Goal: Task Accomplishment & Management: Manage account settings

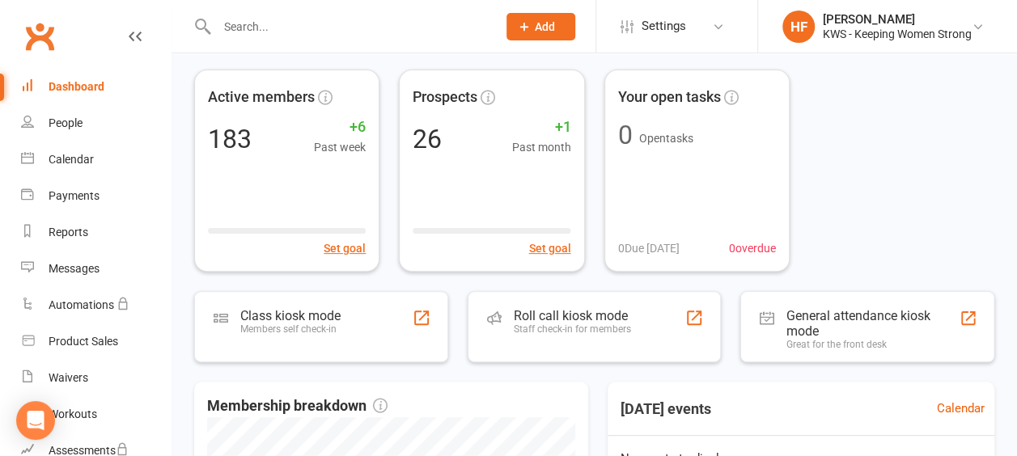
scroll to position [81, 0]
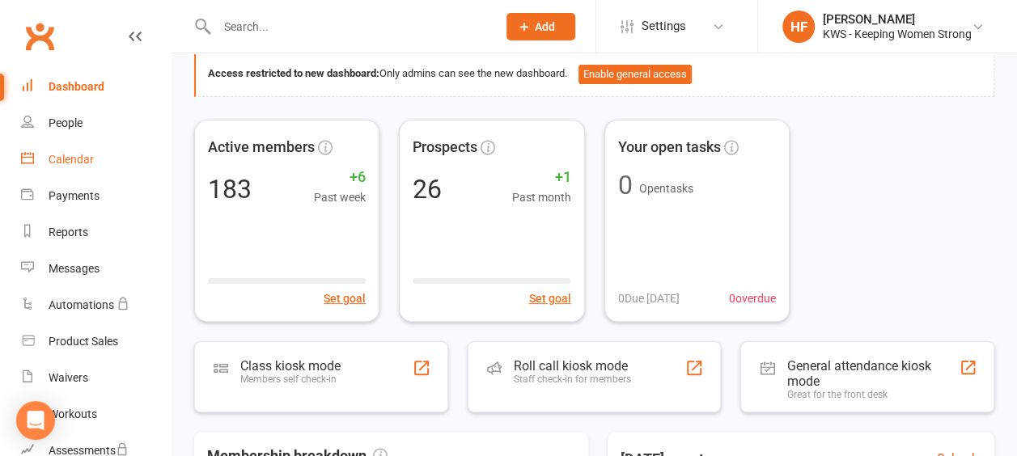
click at [74, 165] on div "Calendar" at bounding box center [71, 159] width 45 height 13
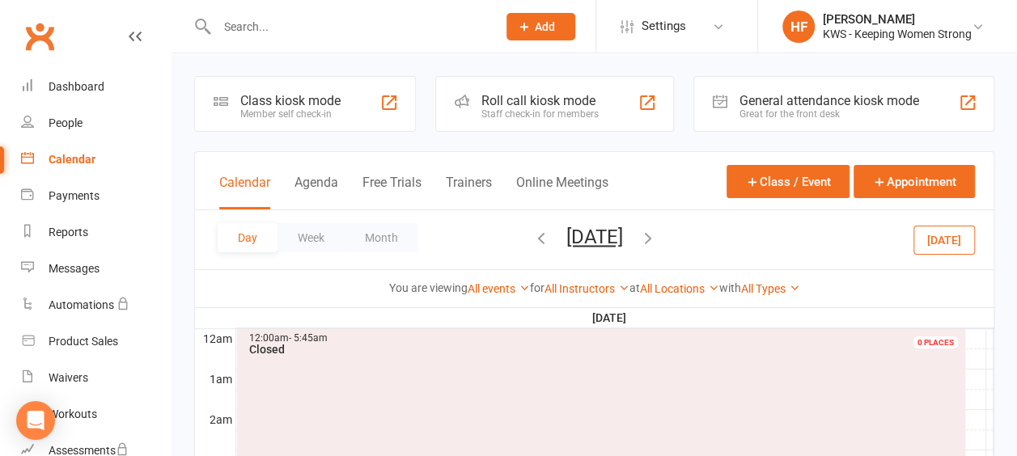
click at [533, 240] on icon "button" at bounding box center [542, 238] width 18 height 18
click at [310, 235] on button "Week" at bounding box center [311, 237] width 67 height 29
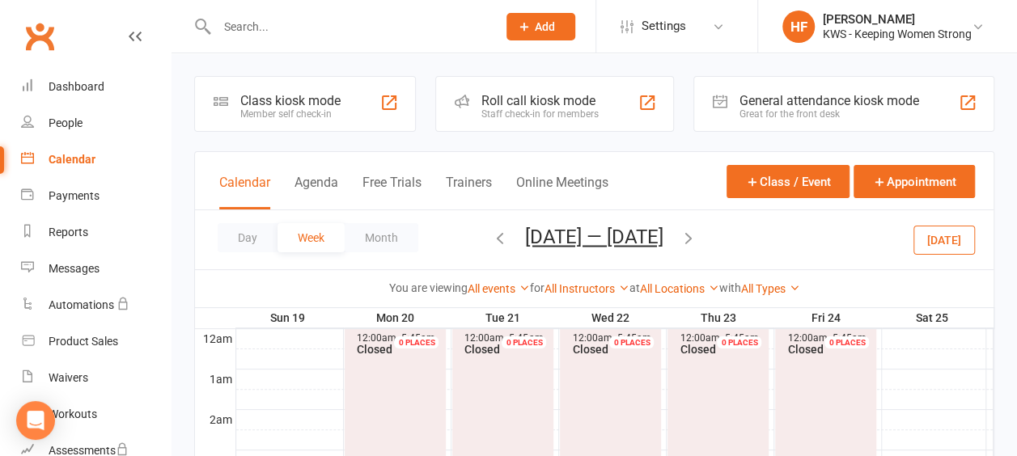
click at [494, 236] on icon "button" at bounding box center [500, 238] width 18 height 18
click at [255, 240] on button "Day" at bounding box center [248, 237] width 60 height 29
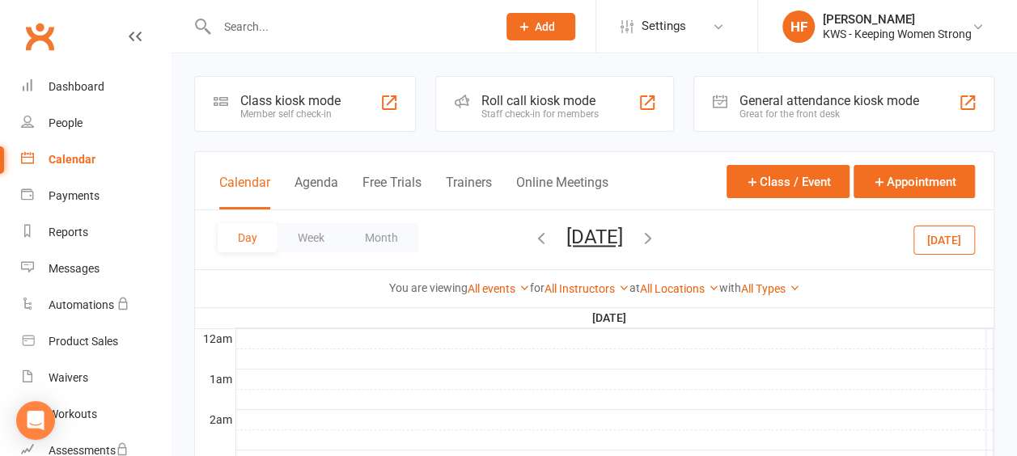
click at [533, 236] on icon "button" at bounding box center [542, 238] width 18 height 18
click at [657, 236] on icon "button" at bounding box center [648, 238] width 18 height 18
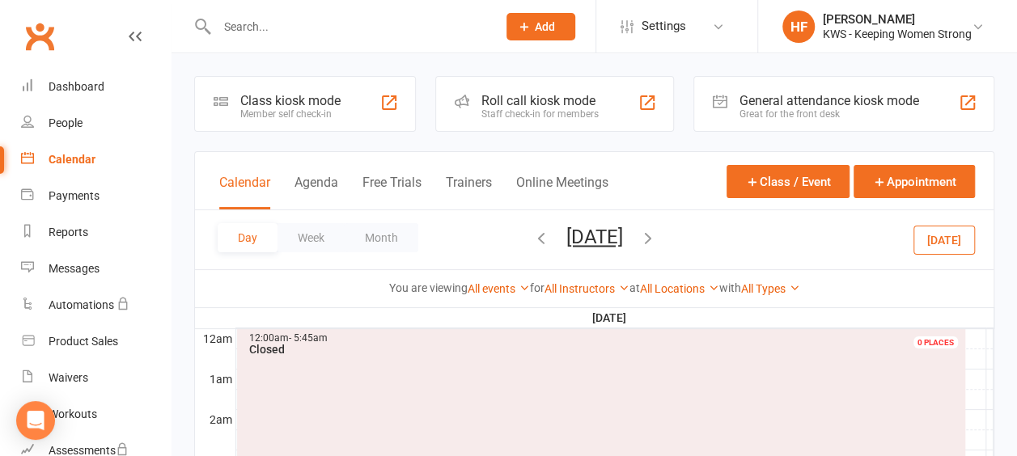
click at [657, 235] on icon "button" at bounding box center [648, 238] width 18 height 18
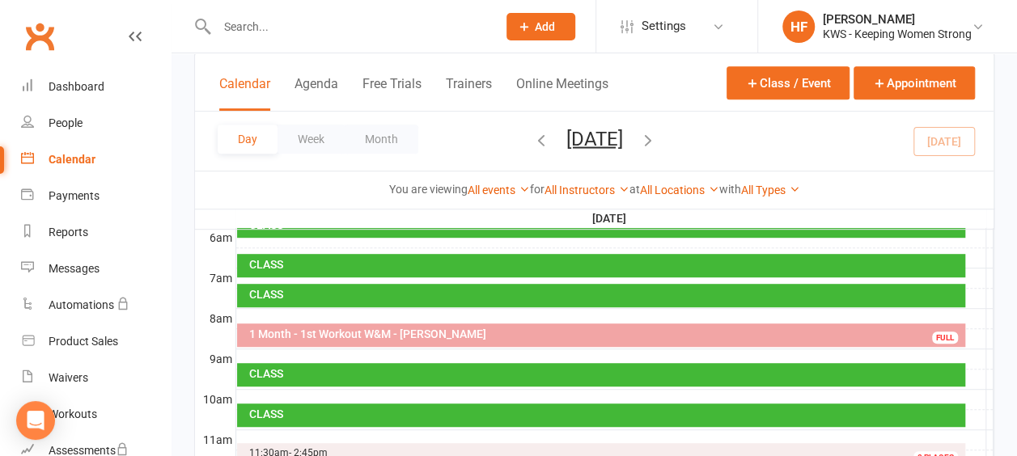
scroll to position [405, 0]
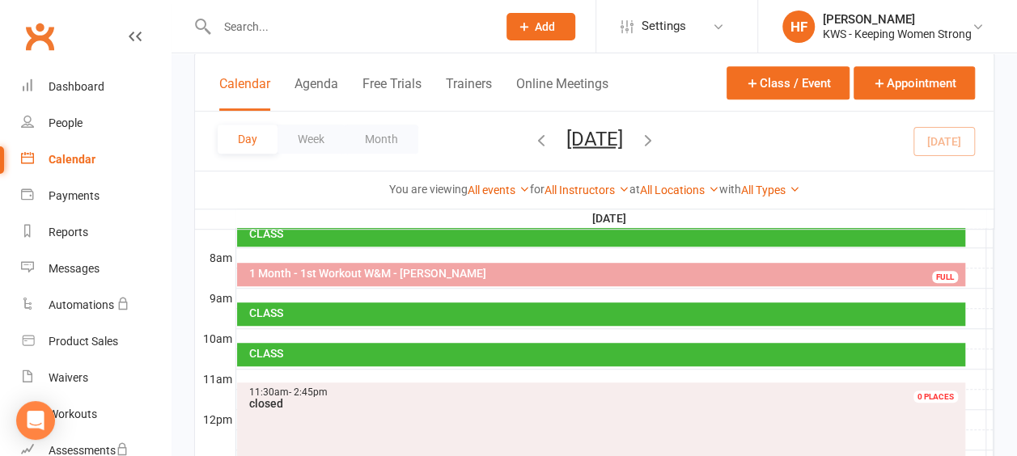
click at [282, 254] on div at bounding box center [615, 257] width 758 height 19
click at [308, 219] on button "Add Appointment" at bounding box center [291, 217] width 94 height 19
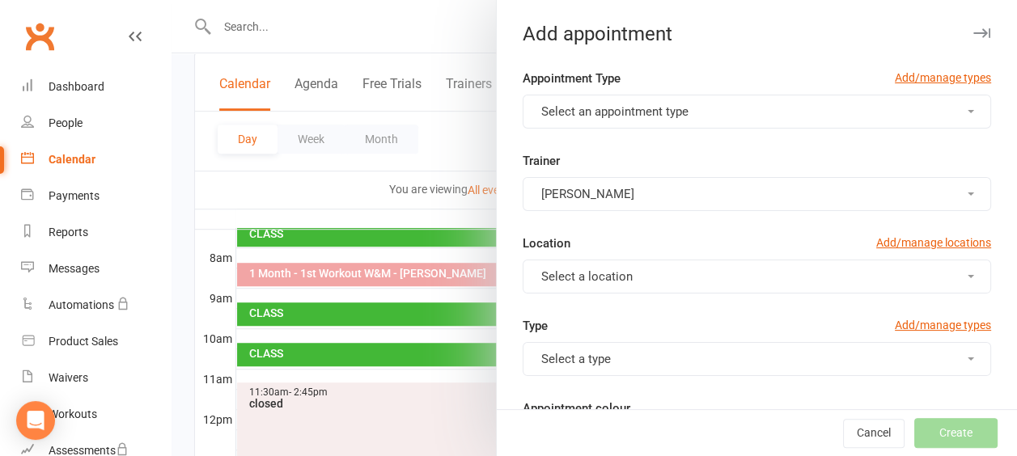
click at [947, 115] on button "Select an appointment type" at bounding box center [757, 112] width 469 height 34
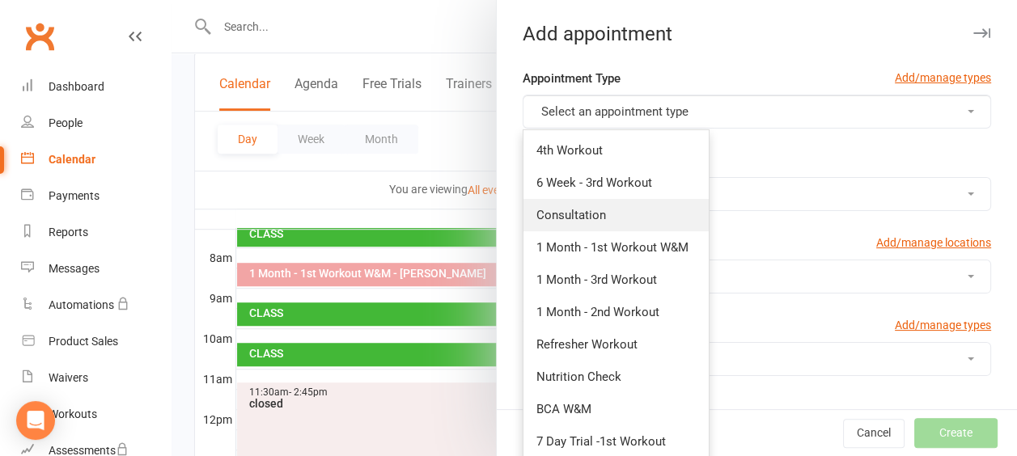
click at [580, 217] on span "Consultation" at bounding box center [572, 215] width 70 height 15
type input "8:30am"
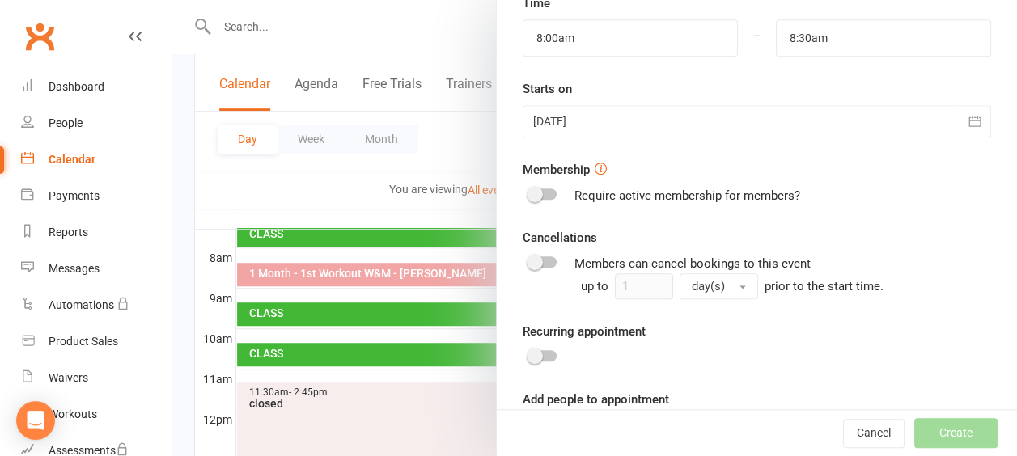
scroll to position [546, 0]
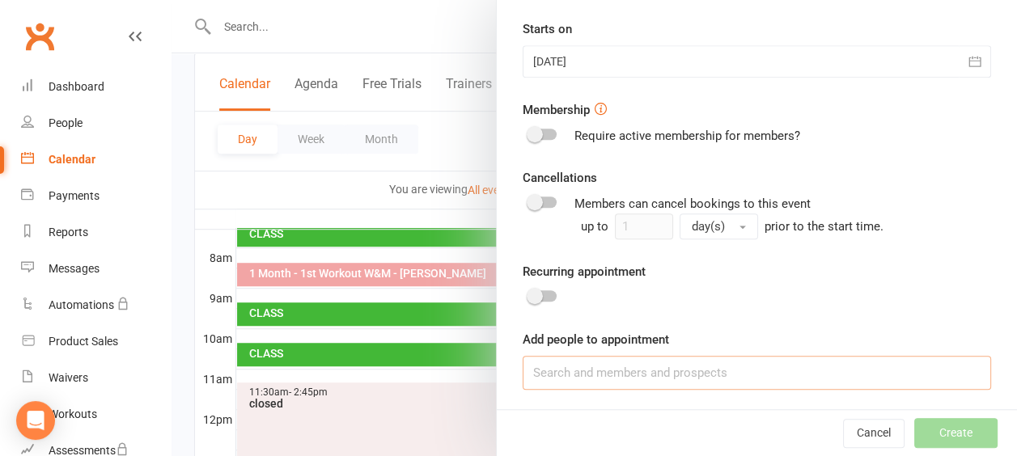
click at [552, 367] on input at bounding box center [757, 373] width 469 height 34
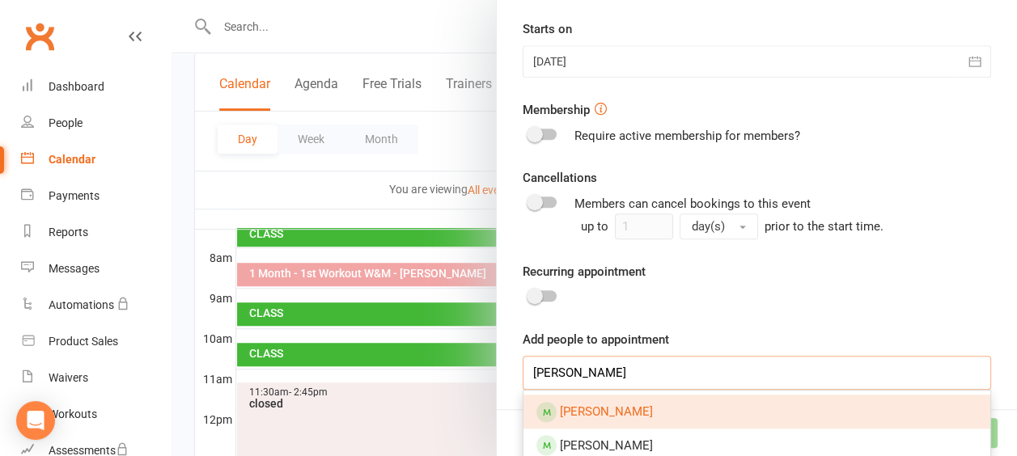
type input "[PERSON_NAME]"
click at [638, 406] on link "[PERSON_NAME]" at bounding box center [757, 412] width 467 height 34
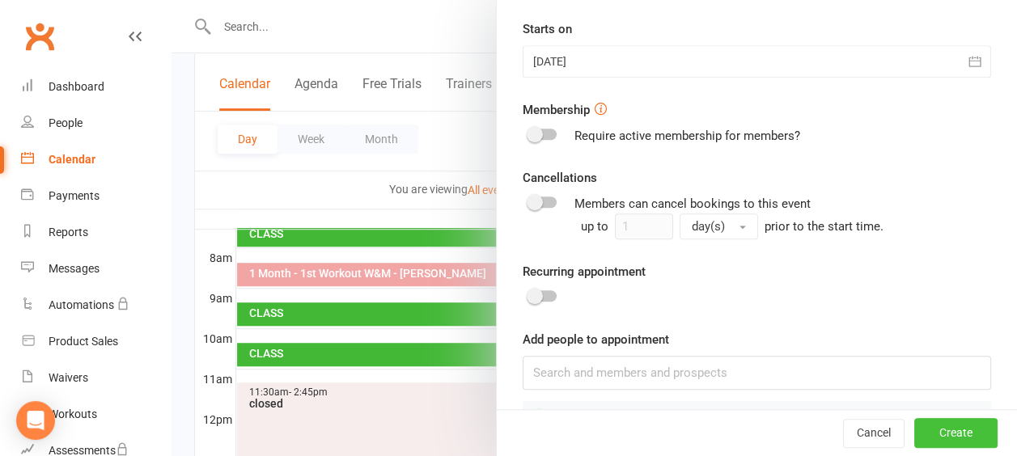
click at [928, 435] on button "Create" at bounding box center [956, 433] width 83 height 29
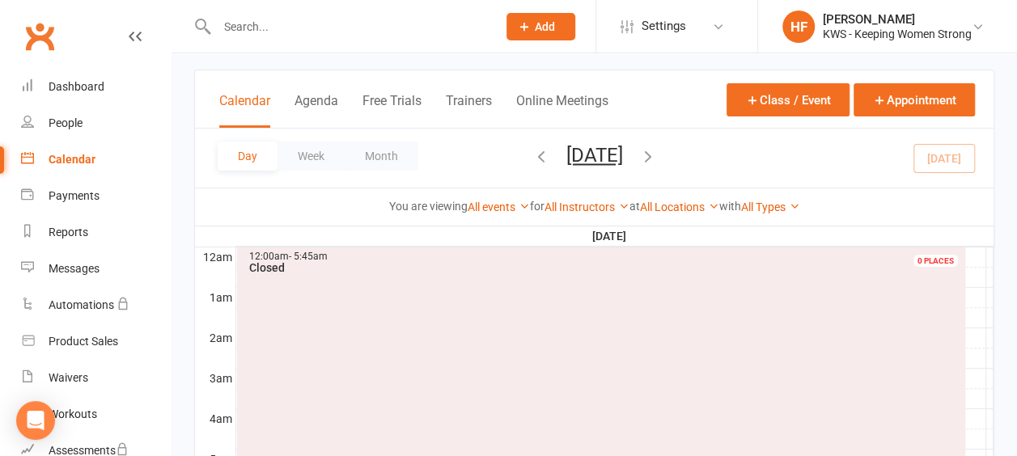
scroll to position [0, 0]
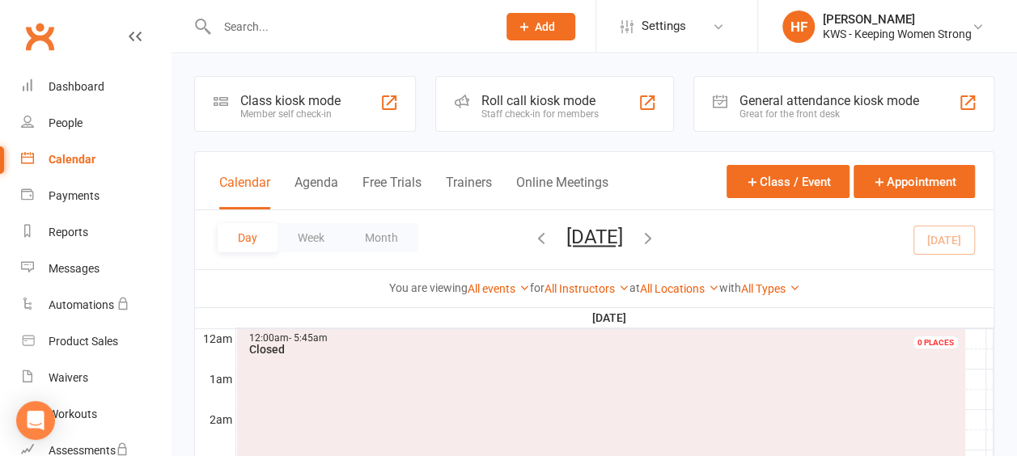
click at [657, 236] on icon "button" at bounding box center [648, 238] width 18 height 18
click at [84, 92] on div "Dashboard" at bounding box center [77, 86] width 56 height 13
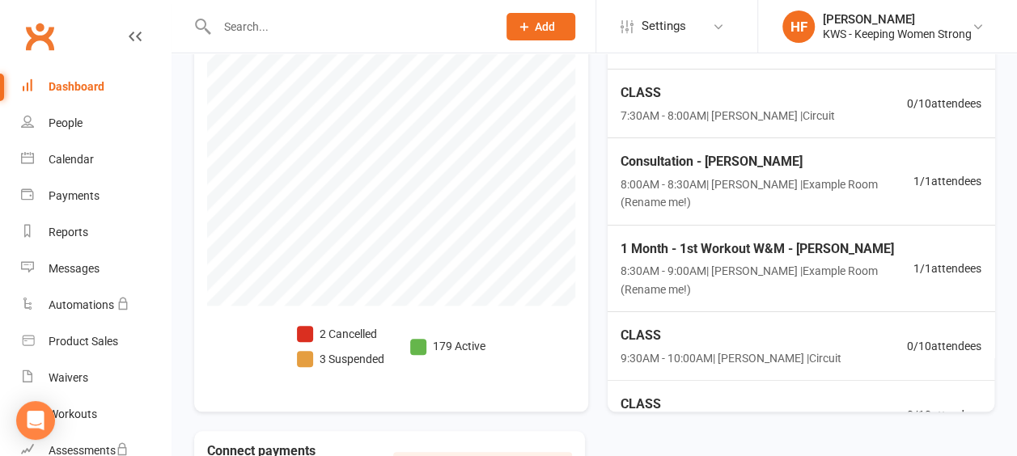
scroll to position [707, 0]
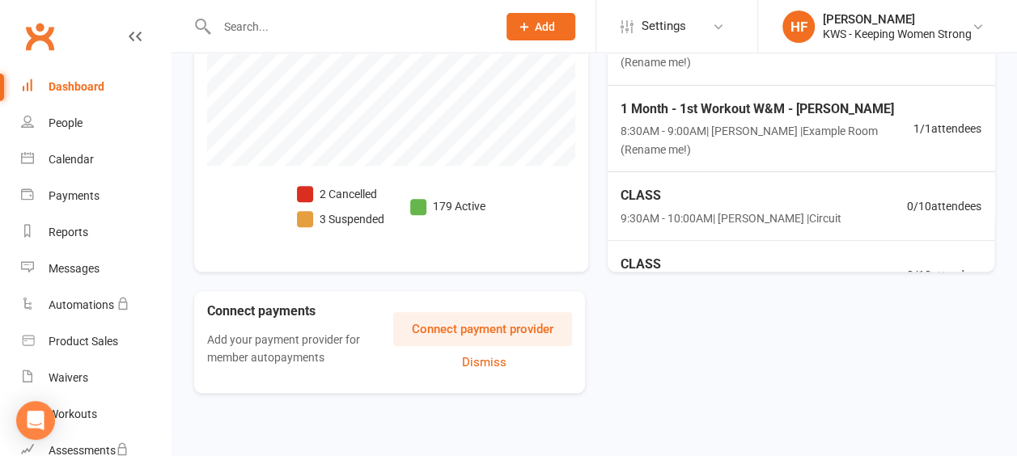
click at [306, 190] on span at bounding box center [305, 194] width 16 height 16
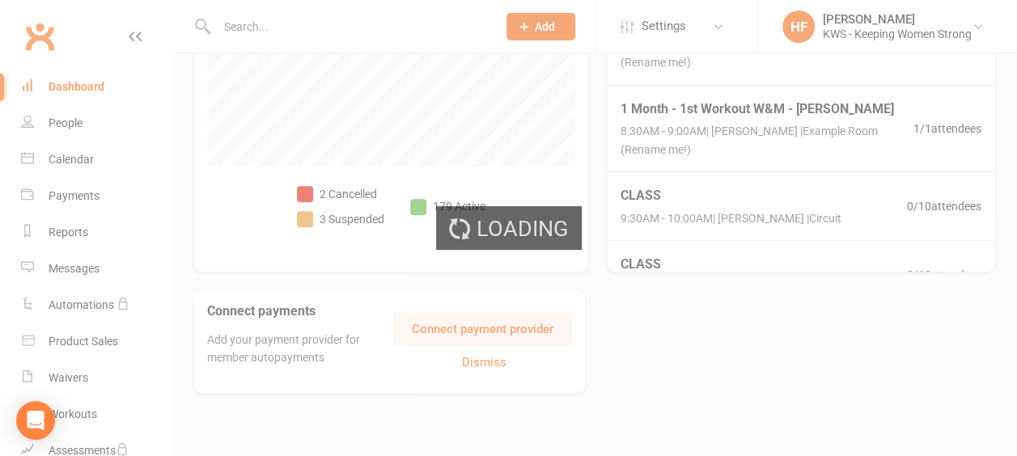
select select "no_trial"
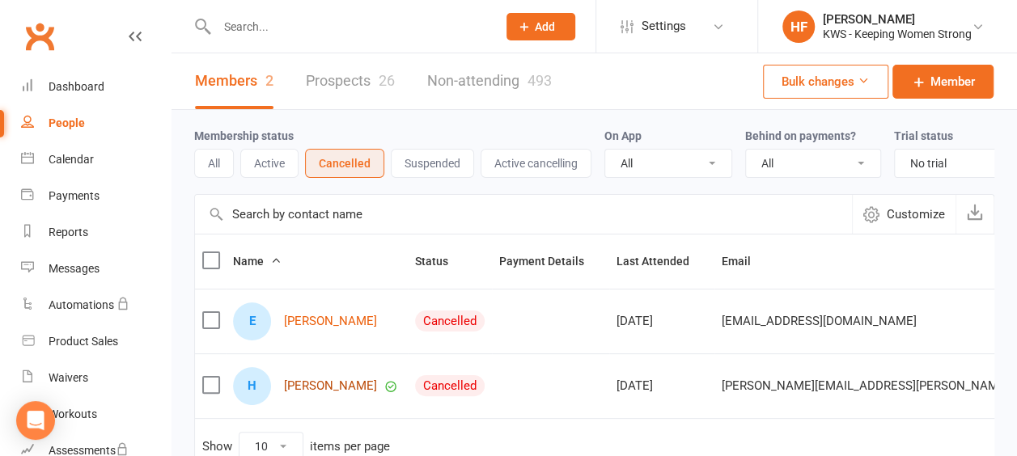
click at [318, 391] on link "[PERSON_NAME]" at bounding box center [330, 387] width 93 height 14
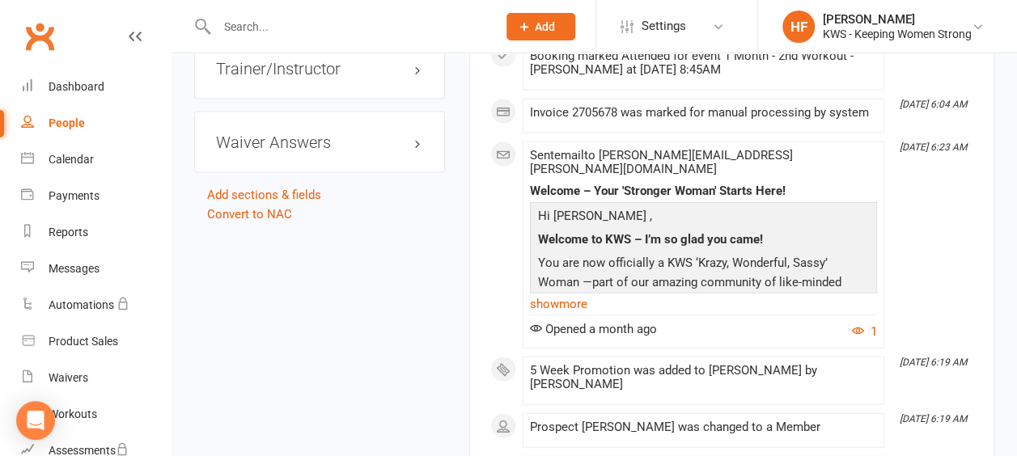
scroll to position [1781, 0]
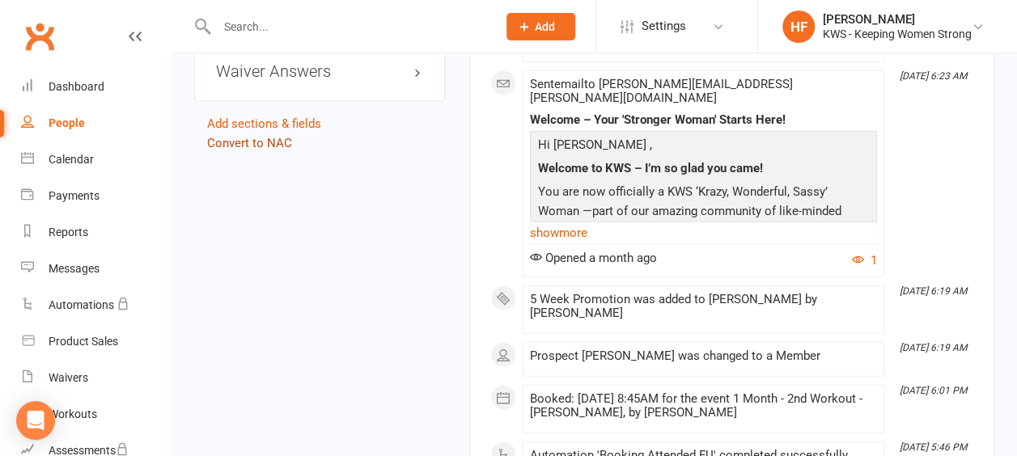
click at [235, 136] on link "Convert to NAC" at bounding box center [249, 143] width 85 height 15
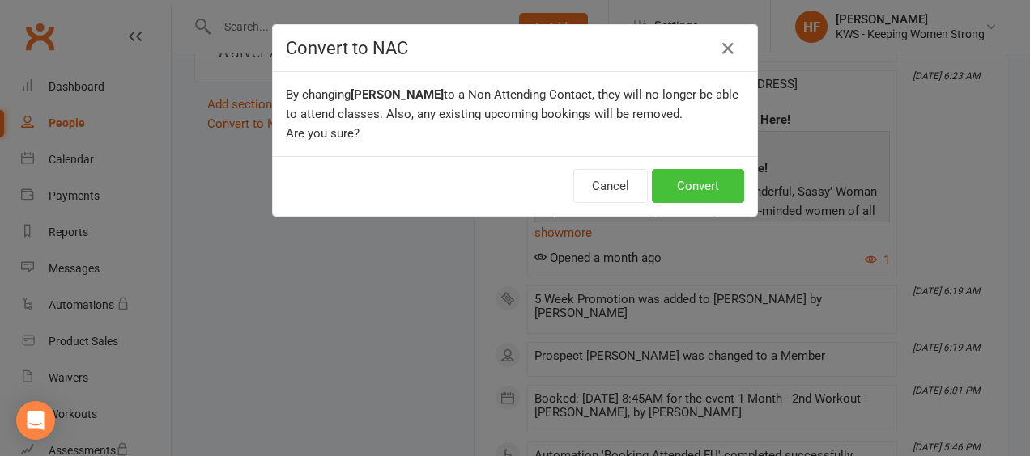
click at [694, 185] on button "Convert" at bounding box center [698, 186] width 92 height 34
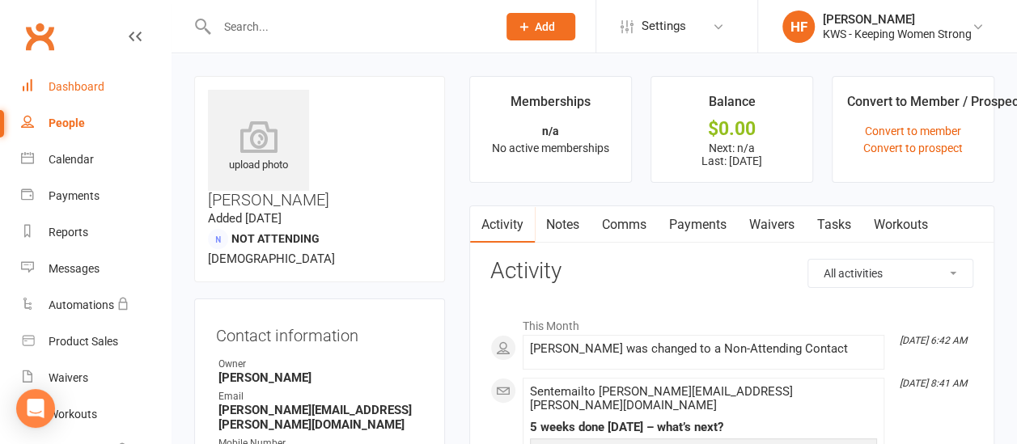
click at [86, 87] on div "Dashboard" at bounding box center [77, 86] width 56 height 13
